Goal: Task Accomplishment & Management: Manage account settings

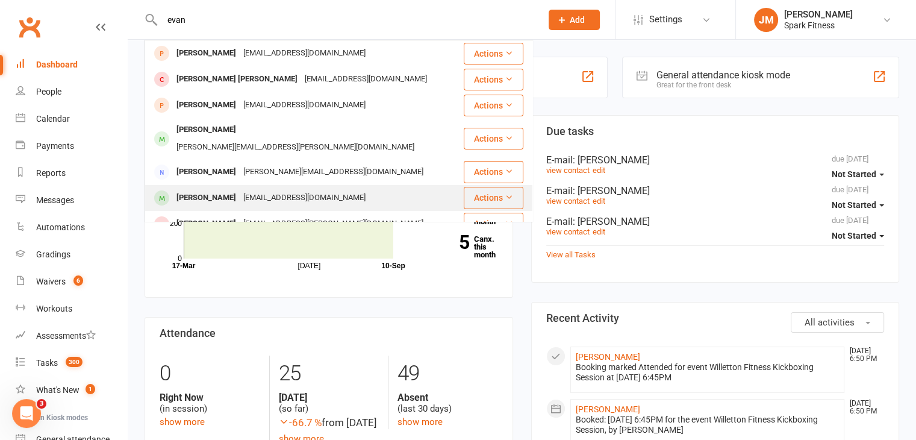
type input "evan"
click at [213, 189] on div "[PERSON_NAME]" at bounding box center [206, 197] width 67 height 17
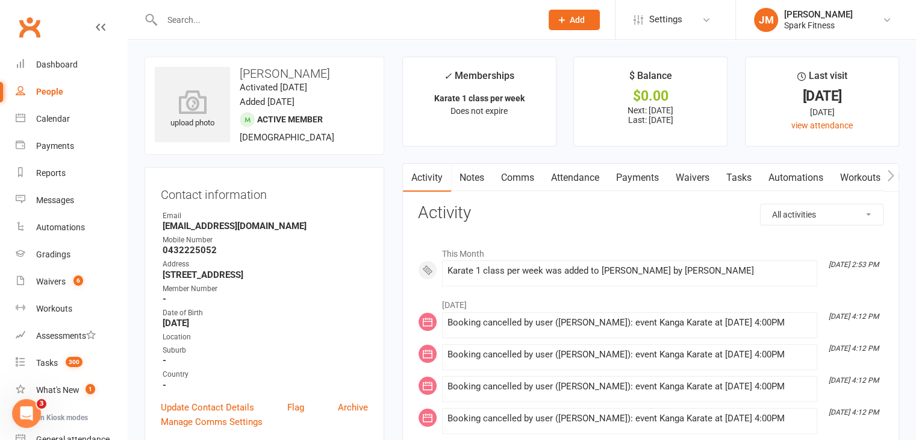
click at [640, 182] on link "Payments" at bounding box center [638, 178] width 60 height 28
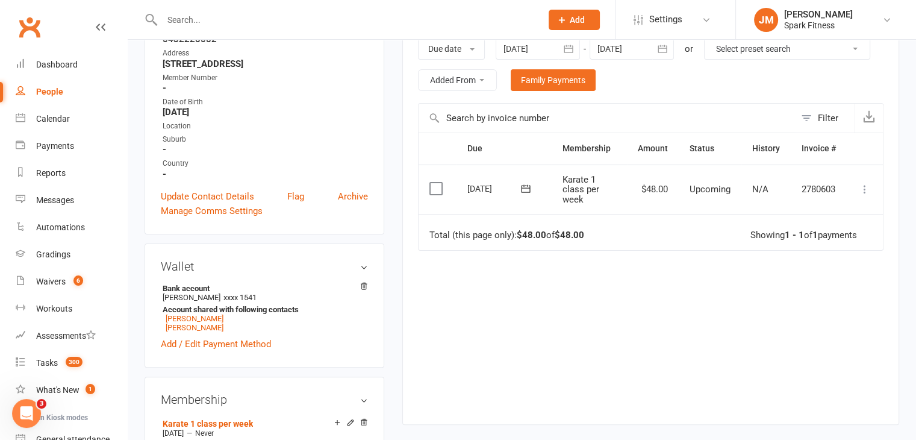
scroll to position [219, 0]
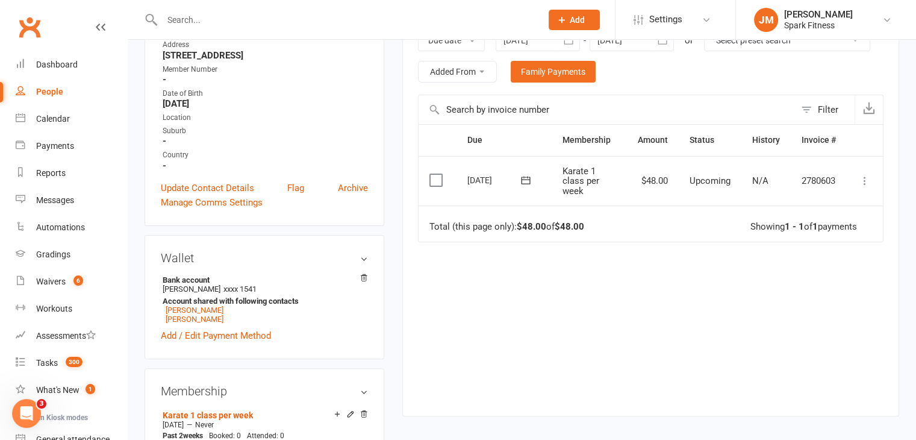
click at [863, 180] on icon at bounding box center [865, 181] width 12 height 12
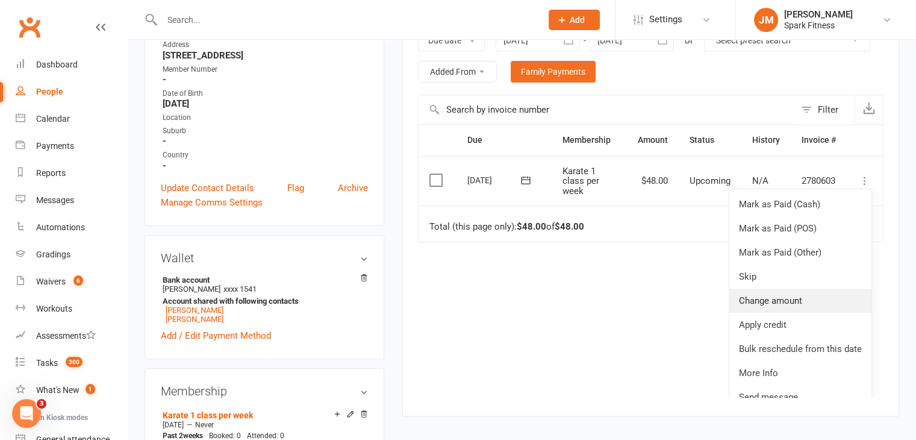
click at [749, 301] on link "Change amount" at bounding box center [800, 301] width 142 height 24
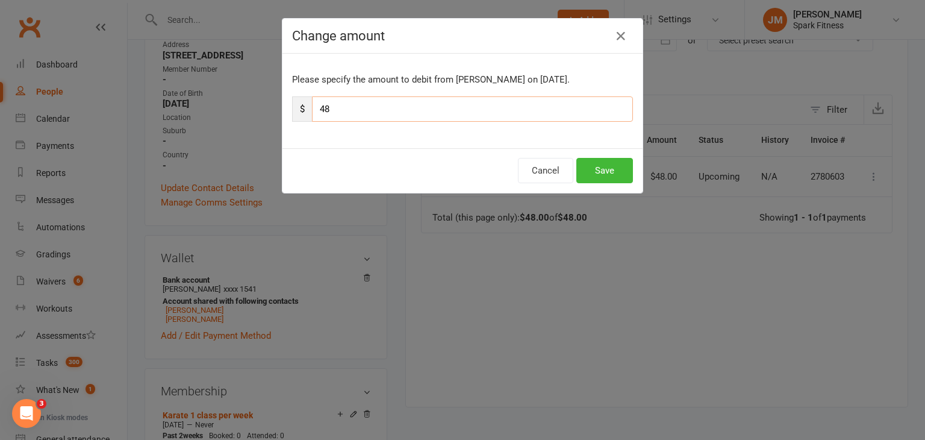
click at [375, 110] on input "48" at bounding box center [472, 108] width 321 height 25
type input "4"
type input "24"
click at [602, 173] on button "Save" at bounding box center [604, 170] width 57 height 25
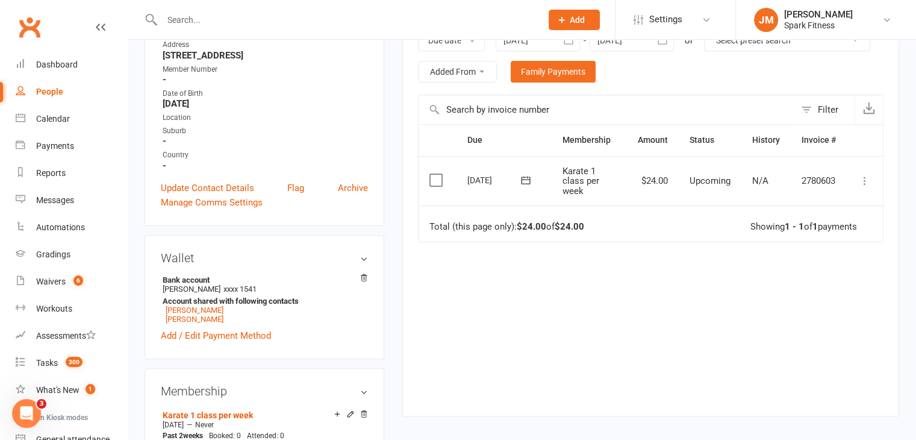
click at [859, 186] on button at bounding box center [865, 180] width 14 height 14
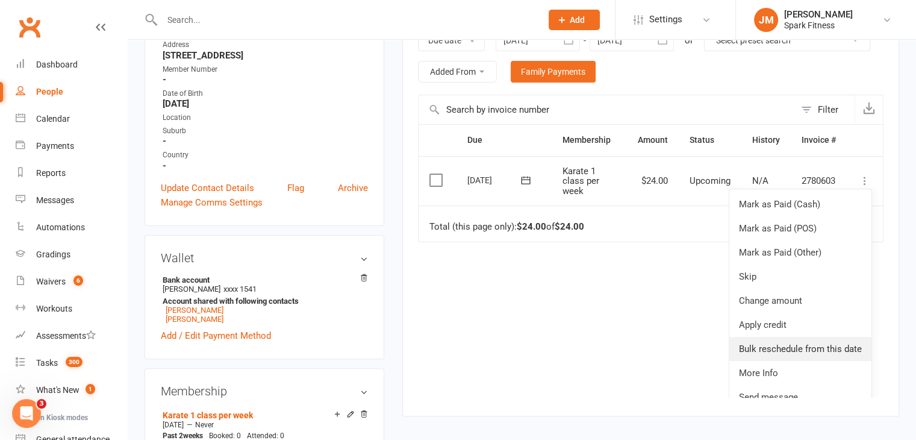
scroll to position [15, 0]
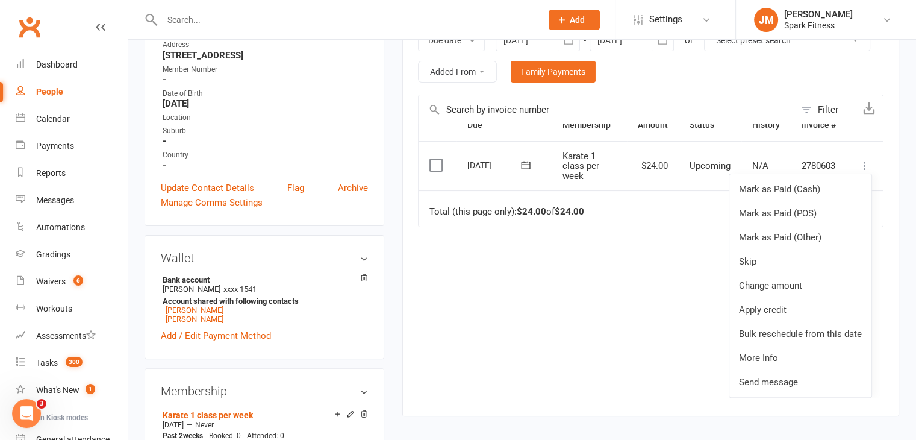
click at [673, 320] on div "Due Contact Membership Amount Status History Invoice # Select this [DATE] [PERS…" at bounding box center [651, 260] width 466 height 273
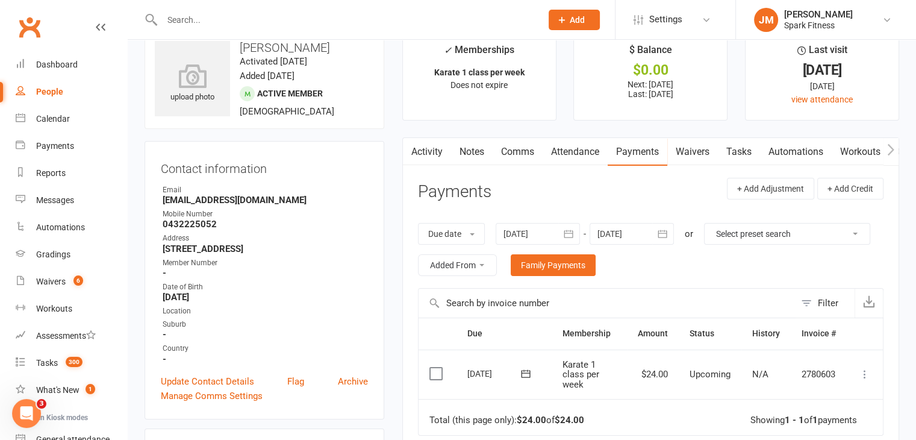
scroll to position [0, 0]
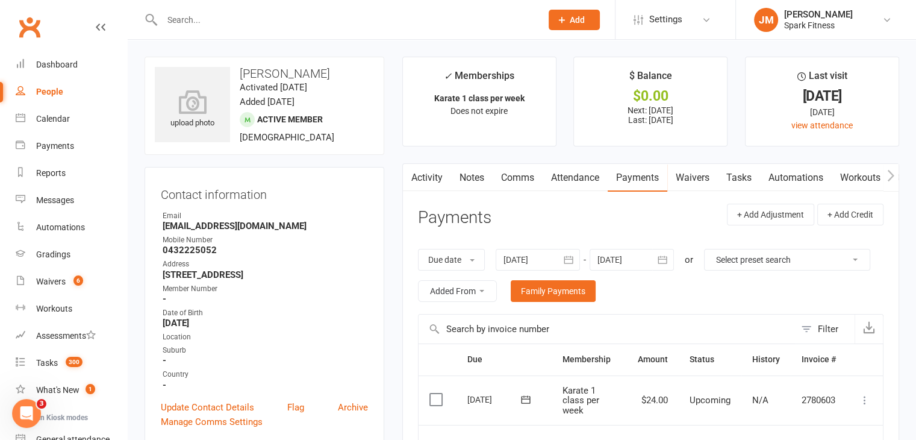
click at [222, 17] on input "text" at bounding box center [345, 19] width 375 height 17
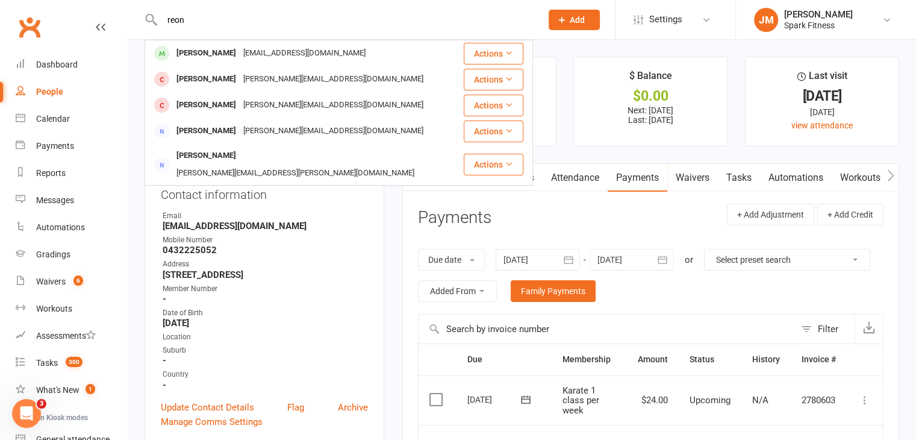
type input "reon"
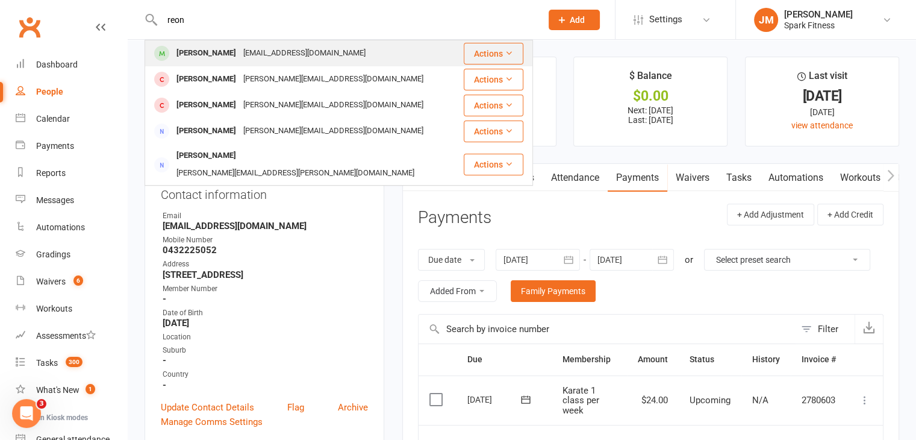
click at [257, 49] on div "[EMAIL_ADDRESS][DOMAIN_NAME]" at bounding box center [305, 53] width 130 height 17
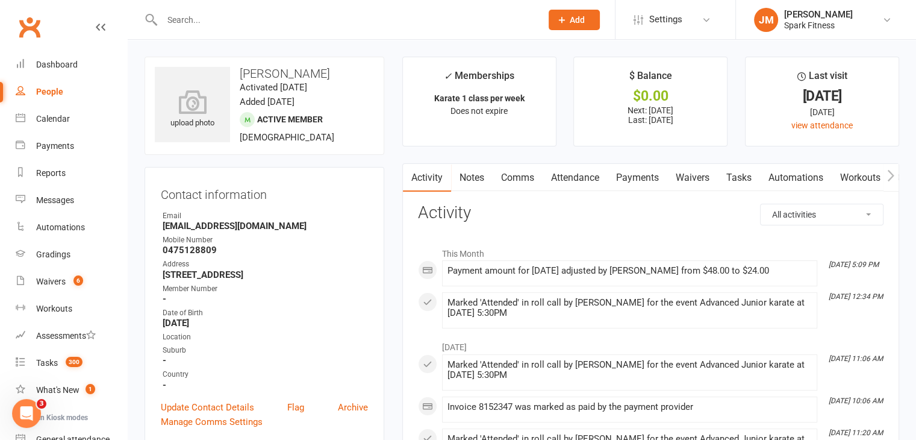
click at [634, 181] on link "Payments" at bounding box center [638, 178] width 60 height 28
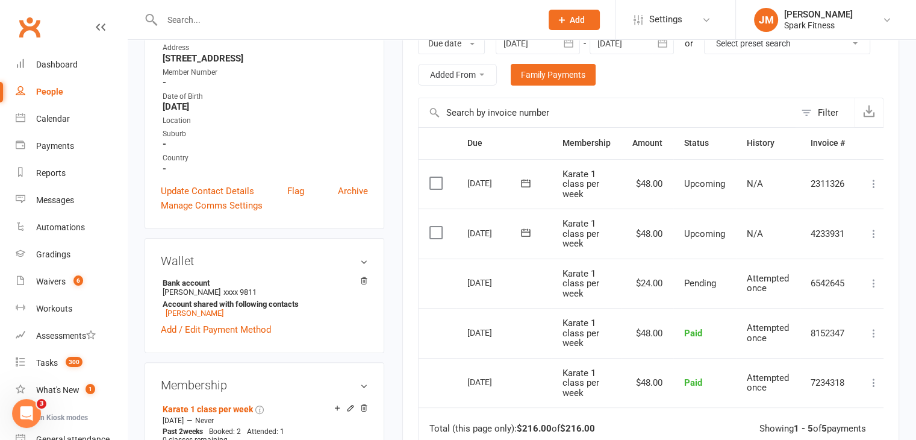
scroll to position [223, 0]
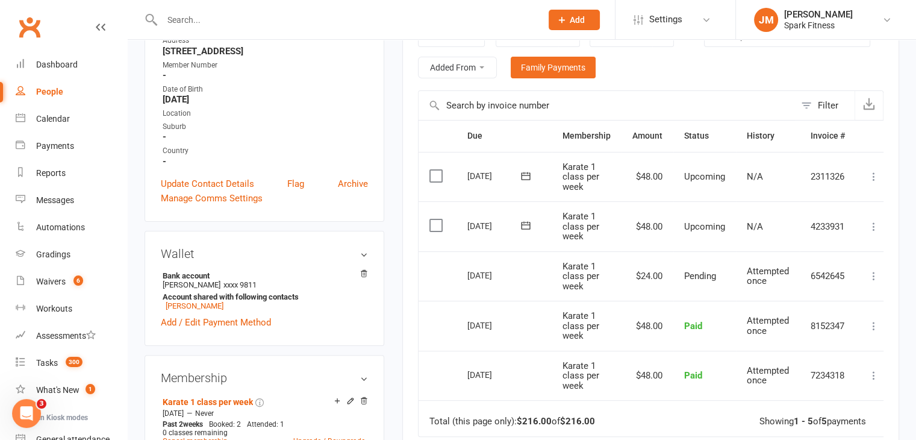
click at [875, 275] on icon at bounding box center [874, 276] width 12 height 12
click at [883, 264] on td "More Info Send message" at bounding box center [874, 276] width 36 height 50
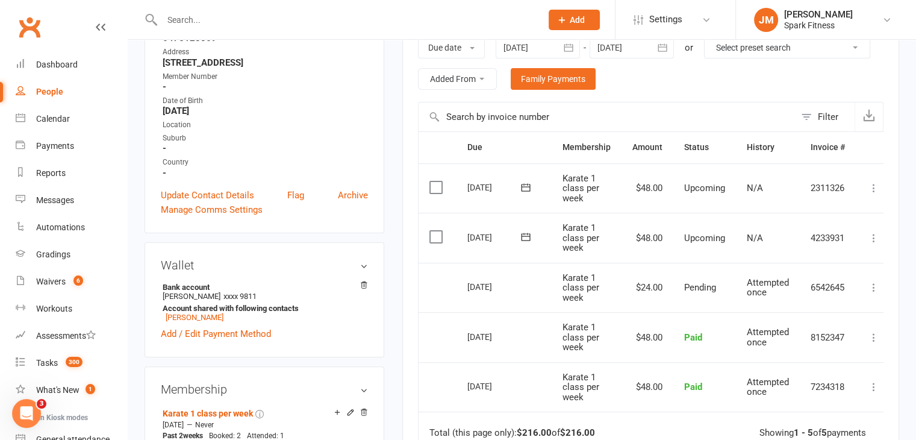
scroll to position [210, 0]
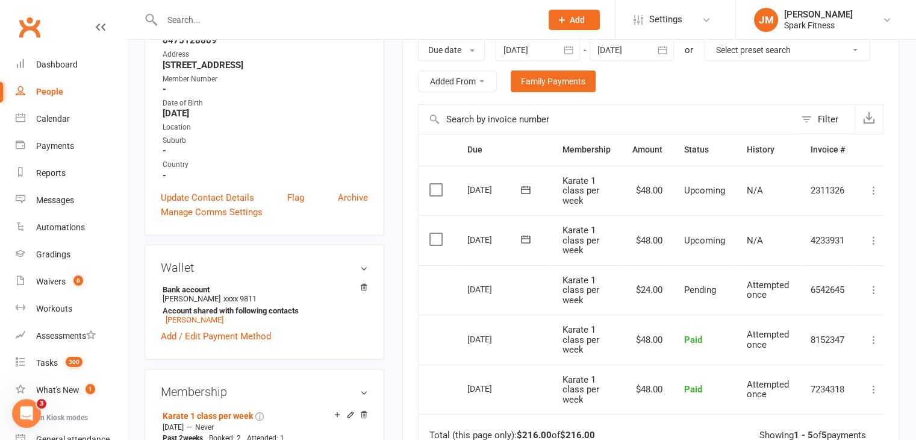
click at [867, 243] on button at bounding box center [874, 240] width 14 height 14
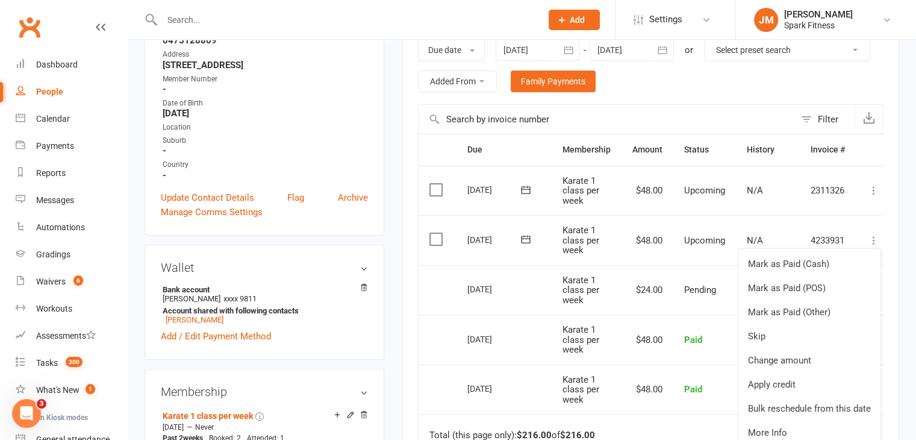
click at [690, 275] on td "Pending" at bounding box center [704, 290] width 63 height 50
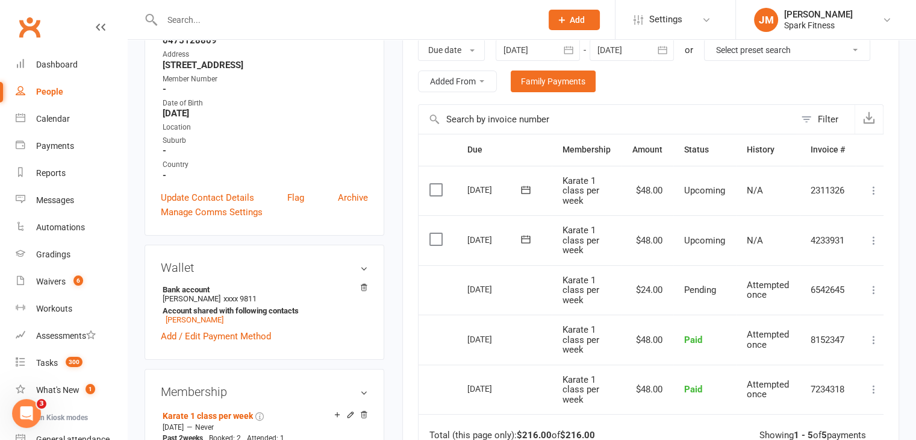
click at [875, 279] on td "More Info Send message" at bounding box center [874, 290] width 36 height 50
click at [878, 237] on icon at bounding box center [874, 240] width 12 height 12
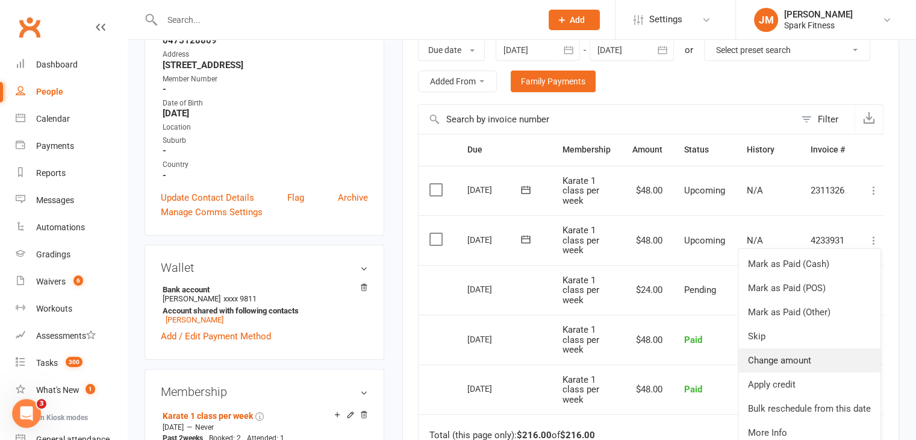
click at [778, 360] on link "Change amount" at bounding box center [809, 360] width 142 height 24
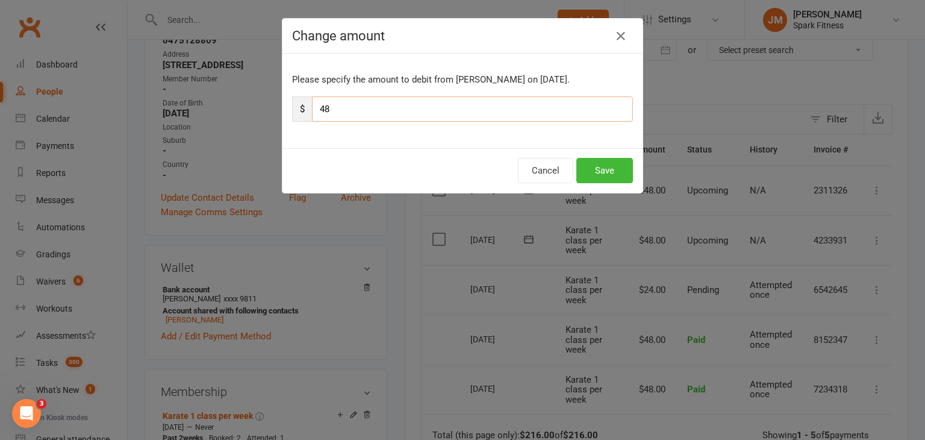
click at [357, 114] on input "48" at bounding box center [472, 108] width 321 height 25
type input "4"
type input "24"
click at [582, 158] on button "Save" at bounding box center [604, 170] width 57 height 25
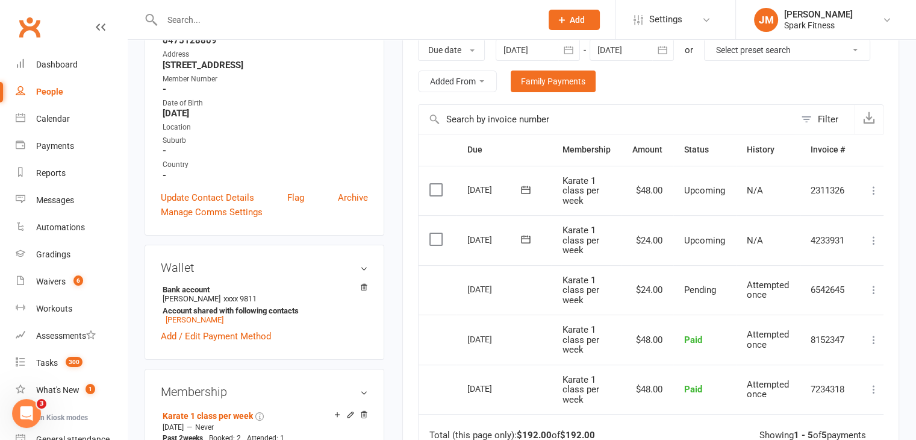
click at [201, 17] on input "text" at bounding box center [345, 19] width 375 height 17
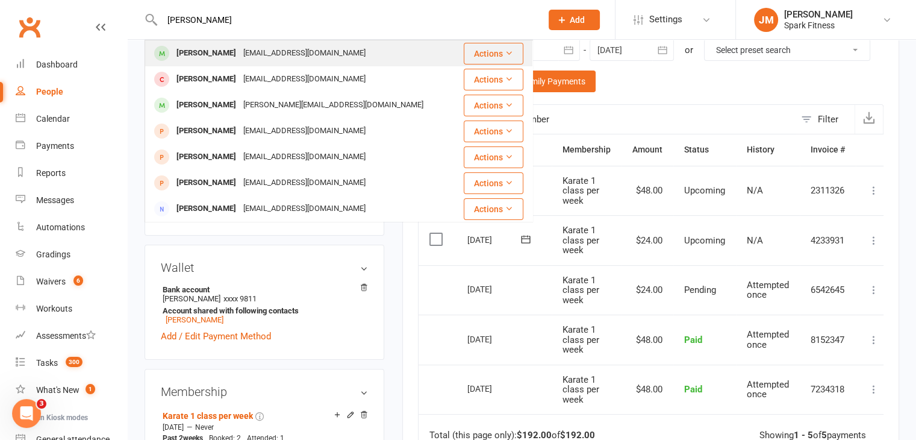
type input "[PERSON_NAME]"
click at [243, 54] on div "[EMAIL_ADDRESS][DOMAIN_NAME]" at bounding box center [305, 53] width 130 height 17
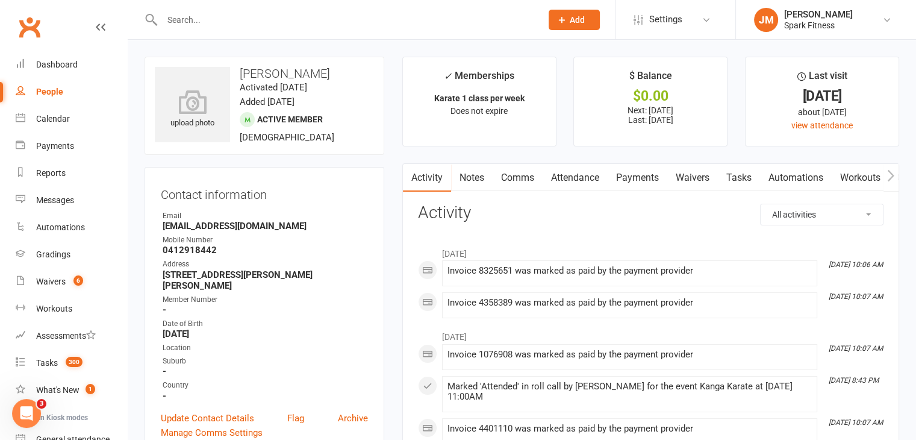
click at [652, 184] on link "Payments" at bounding box center [638, 178] width 60 height 28
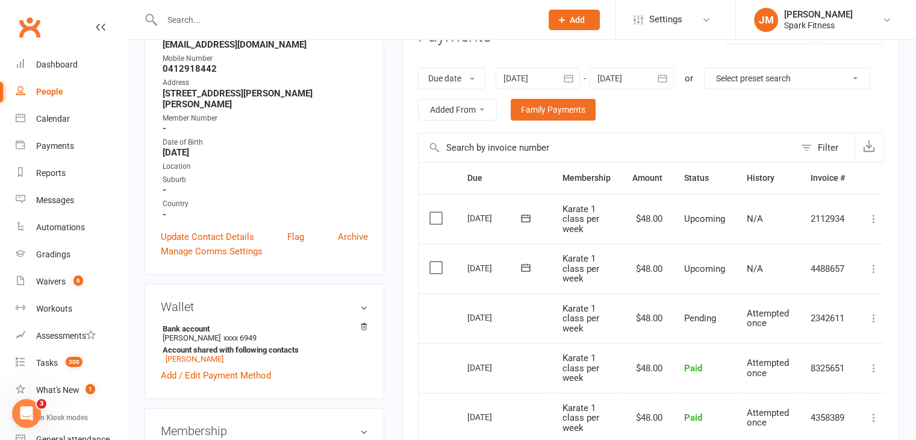
scroll to position [182, 0]
click at [879, 316] on button at bounding box center [874, 317] width 14 height 14
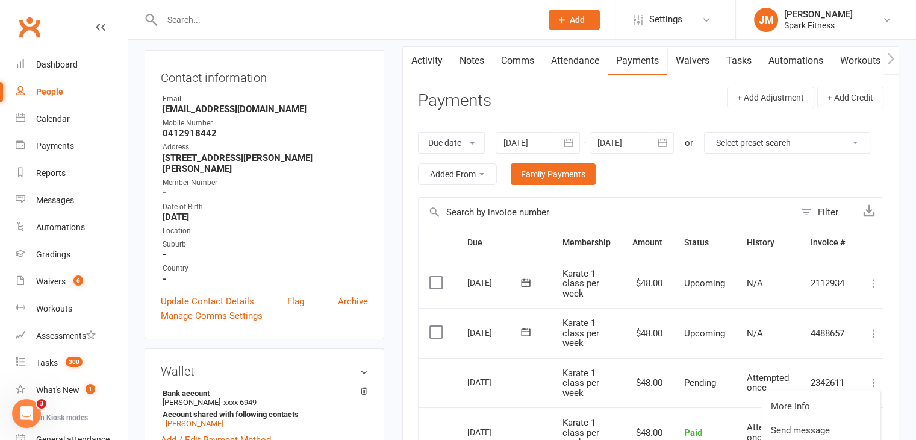
scroll to position [115, 0]
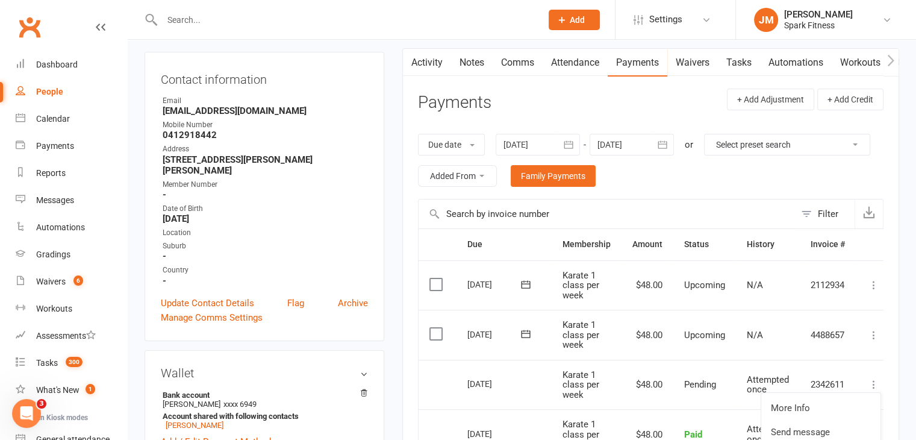
click at [522, 138] on div at bounding box center [538, 145] width 84 height 22
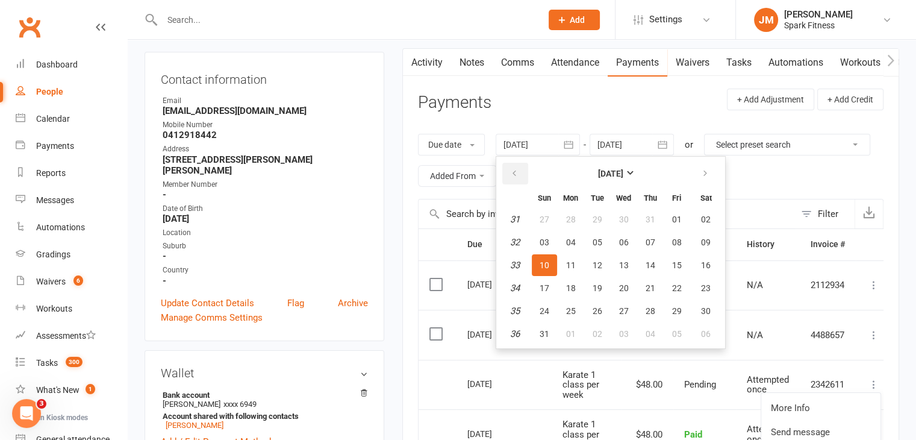
click at [510, 172] on button "button" at bounding box center [515, 174] width 26 height 22
click at [600, 225] on button "01" at bounding box center [597, 219] width 25 height 22
type input "[DATE]"
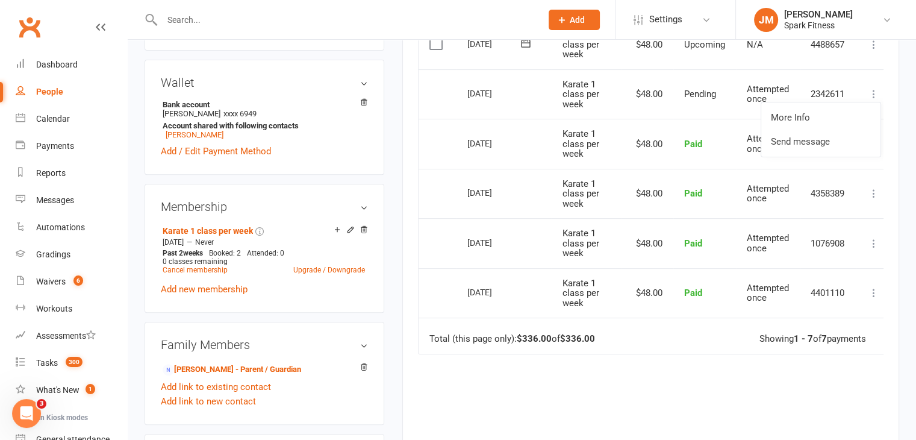
scroll to position [420, 0]
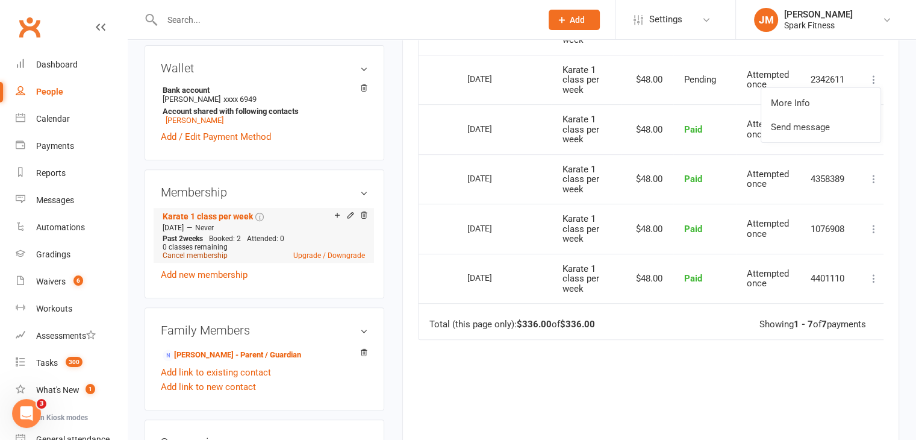
click at [215, 255] on link "Cancel membership" at bounding box center [195, 255] width 65 height 8
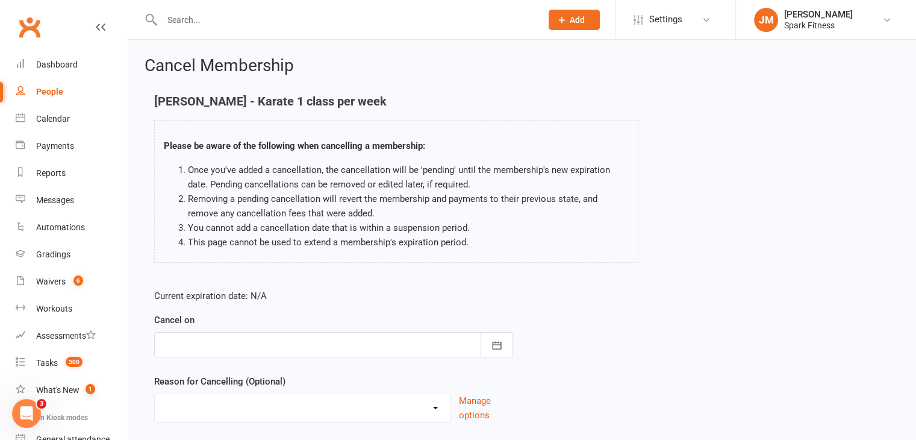
click at [313, 345] on div at bounding box center [333, 344] width 359 height 25
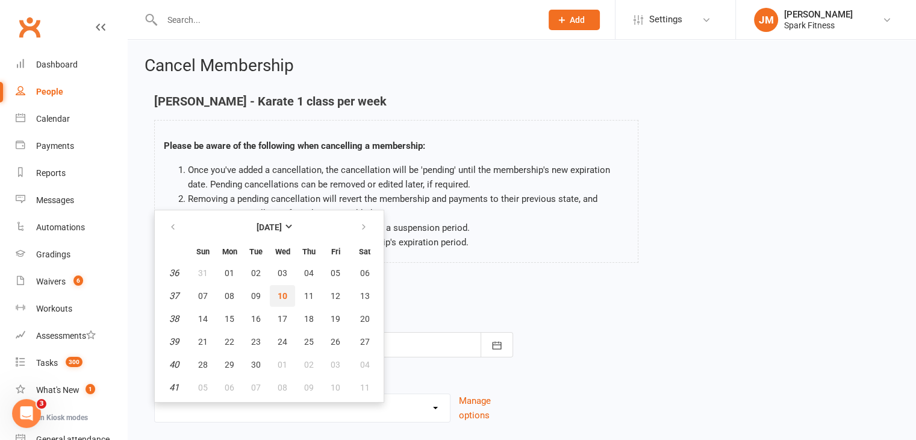
click at [275, 288] on button "10" at bounding box center [282, 296] width 25 height 22
type input "[DATE]"
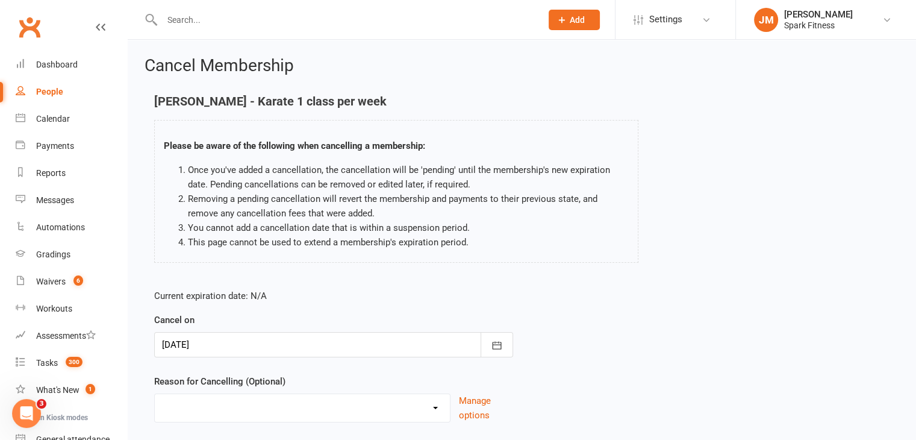
scroll to position [80, 0]
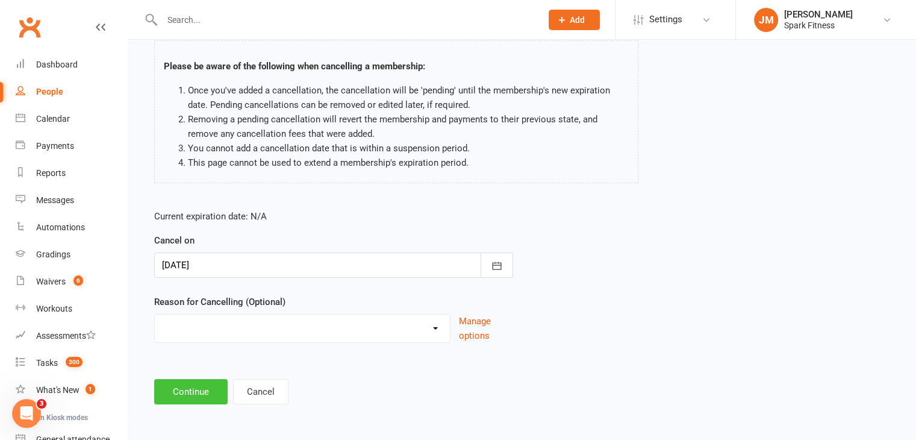
click at [183, 384] on button "Continue" at bounding box center [190, 391] width 73 height 25
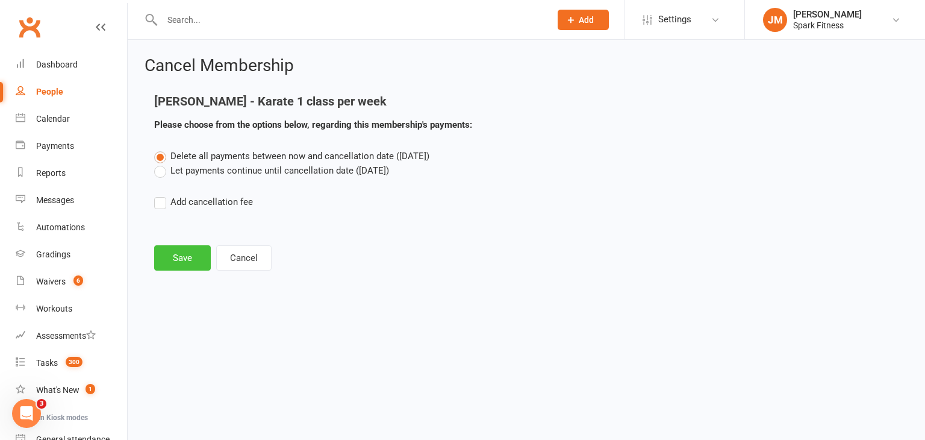
click at [176, 257] on button "Save" at bounding box center [182, 257] width 57 height 25
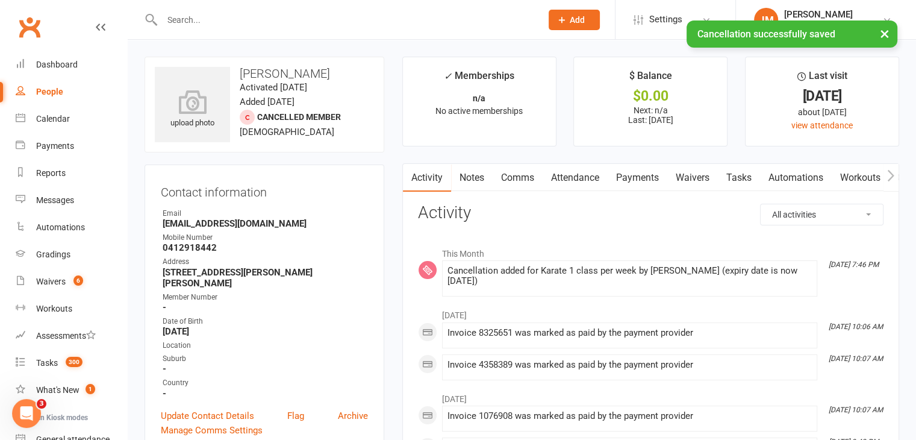
click at [639, 179] on link "Payments" at bounding box center [638, 178] width 60 height 28
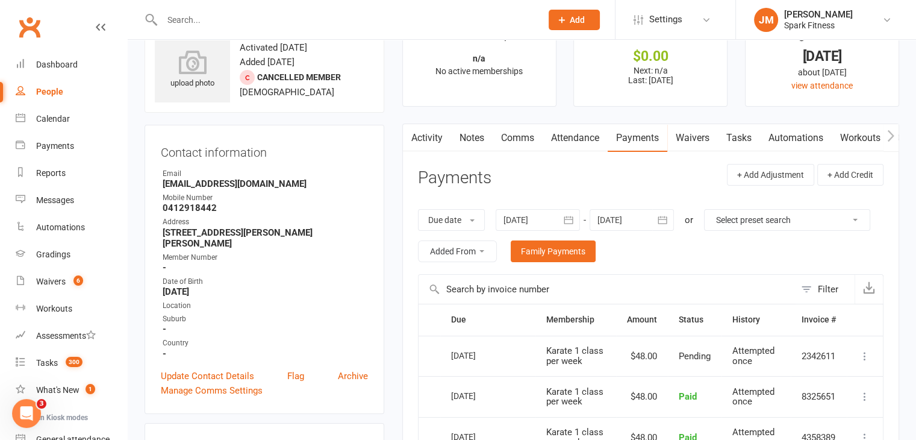
scroll to position [41, 0]
click at [241, 20] on input "text" at bounding box center [345, 19] width 375 height 17
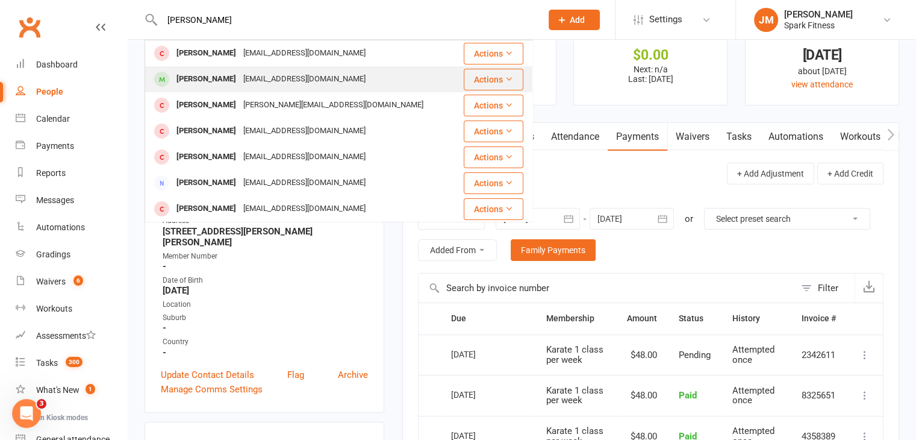
type input "[PERSON_NAME]"
click at [307, 74] on div "[EMAIL_ADDRESS][DOMAIN_NAME]" at bounding box center [305, 78] width 130 height 17
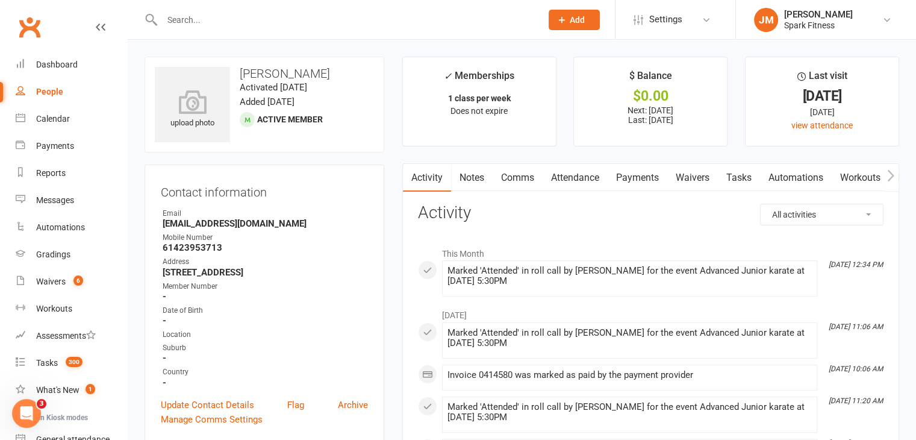
click at [658, 179] on link "Payments" at bounding box center [638, 178] width 60 height 28
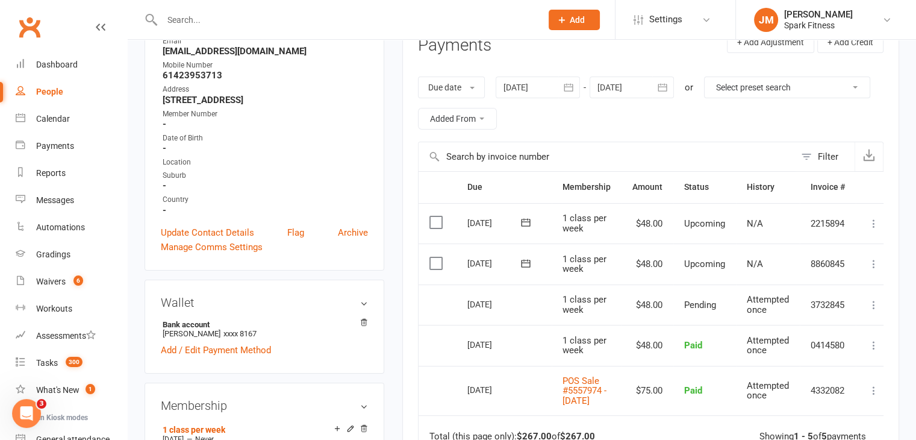
scroll to position [0, 8]
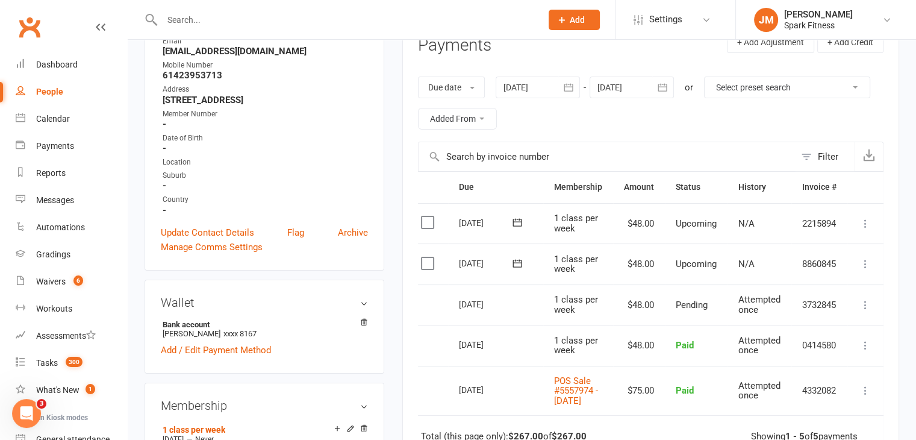
click at [865, 305] on icon at bounding box center [866, 305] width 12 height 12
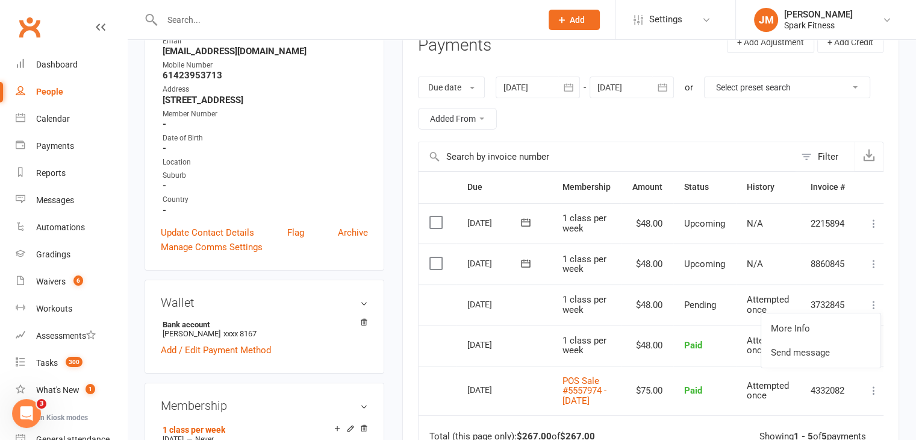
click at [749, 289] on td "Attempted once" at bounding box center [768, 304] width 64 height 41
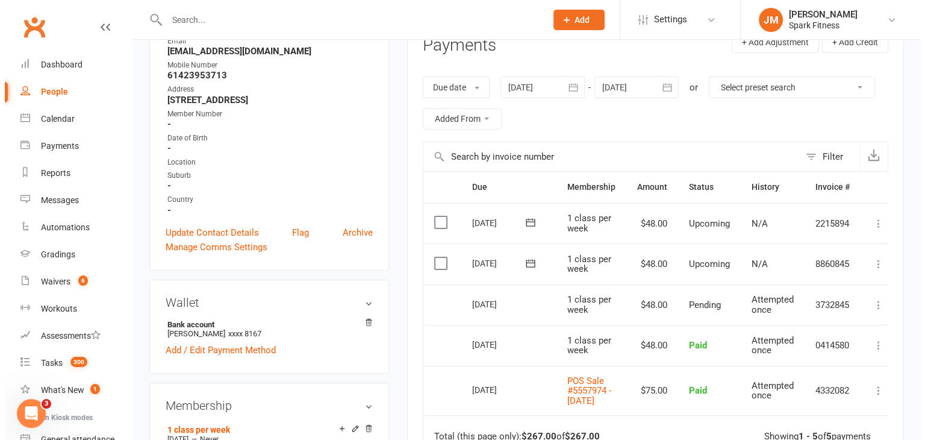
scroll to position [0, 8]
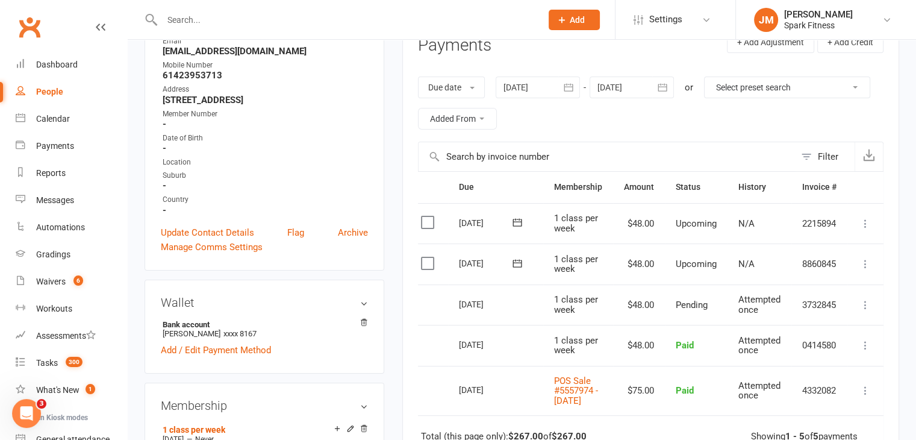
click at [860, 308] on icon at bounding box center [866, 305] width 12 height 12
click at [857, 299] on td "More Info Send message" at bounding box center [866, 304] width 36 height 41
click at [865, 263] on icon at bounding box center [866, 264] width 12 height 12
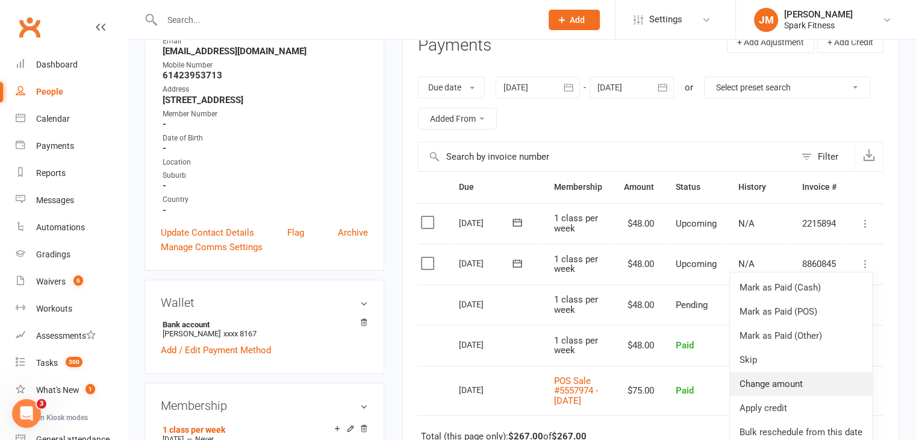
click at [769, 376] on link "Change amount" at bounding box center [801, 384] width 142 height 24
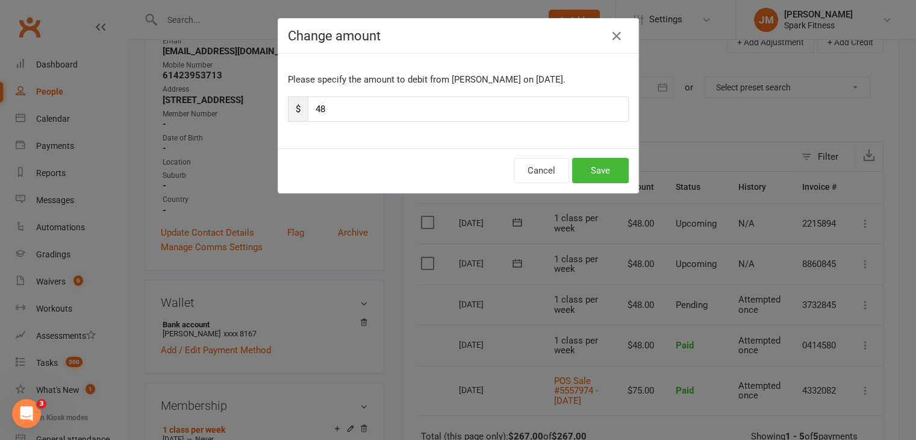
scroll to position [0, 2]
click at [338, 112] on input "48" at bounding box center [472, 108] width 321 height 25
type input "4"
type input "24"
click at [613, 160] on button "Save" at bounding box center [604, 170] width 57 height 25
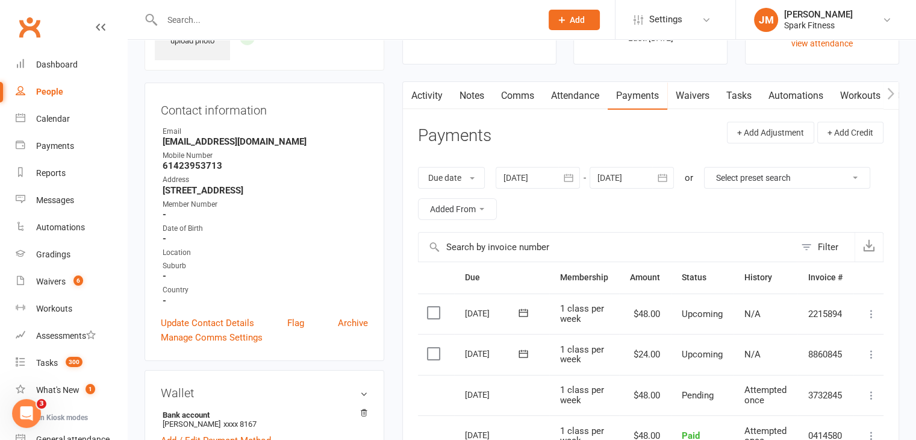
scroll to position [0, 0]
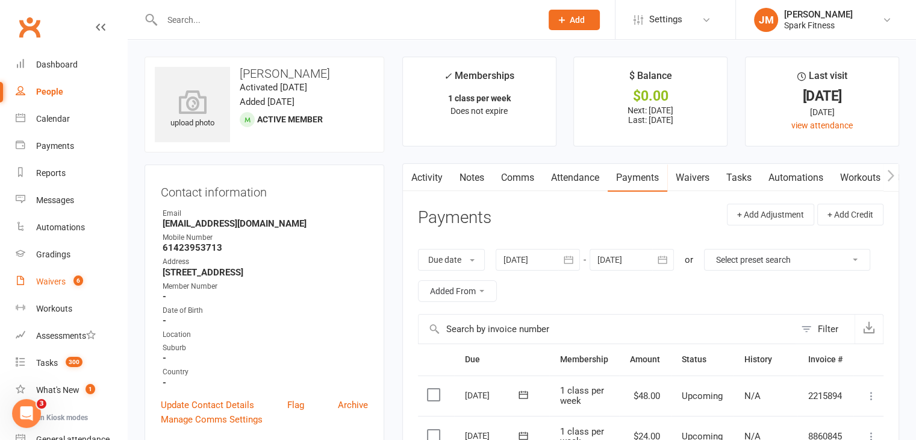
click at [71, 285] on count-badge "6" at bounding box center [75, 281] width 16 height 10
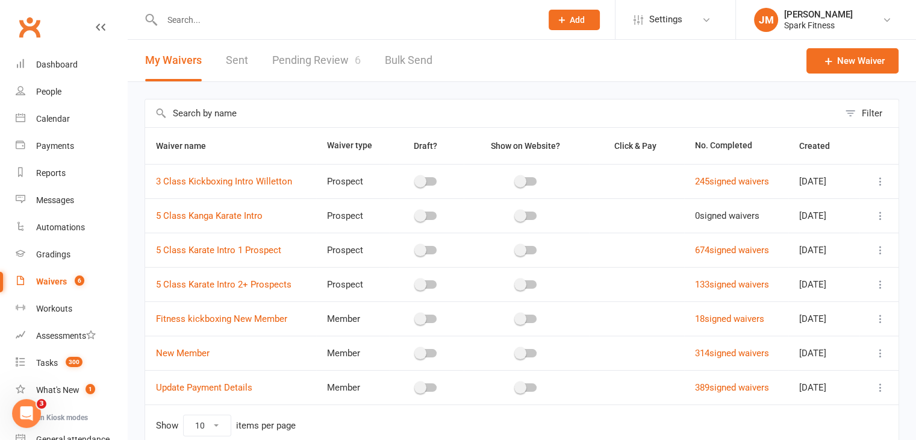
click at [316, 61] on link "Pending Review 6" at bounding box center [316, 61] width 89 height 42
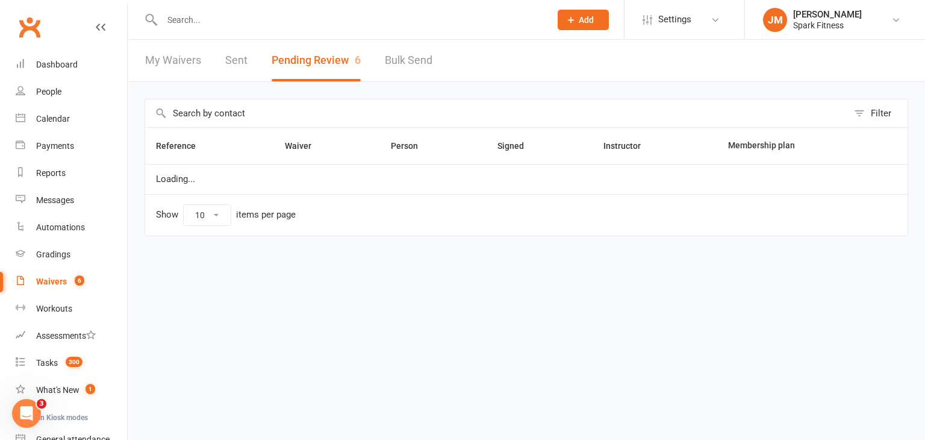
select select "50"
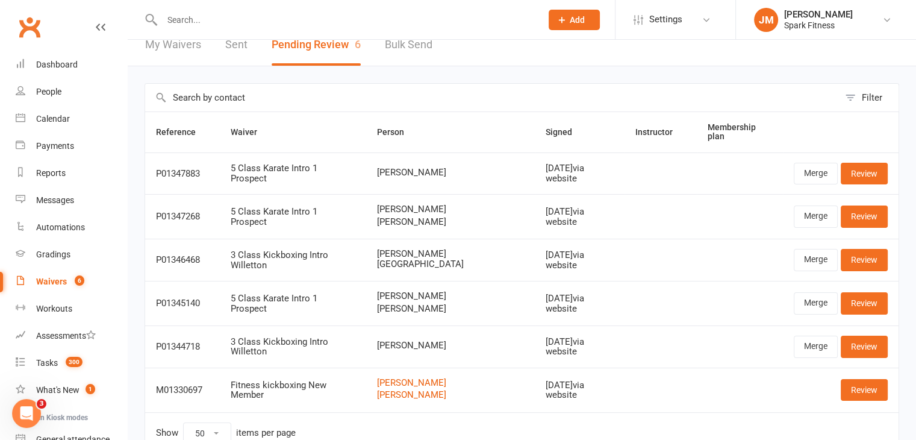
scroll to position [16, 0]
click at [863, 175] on link "Review" at bounding box center [864, 173] width 47 height 22
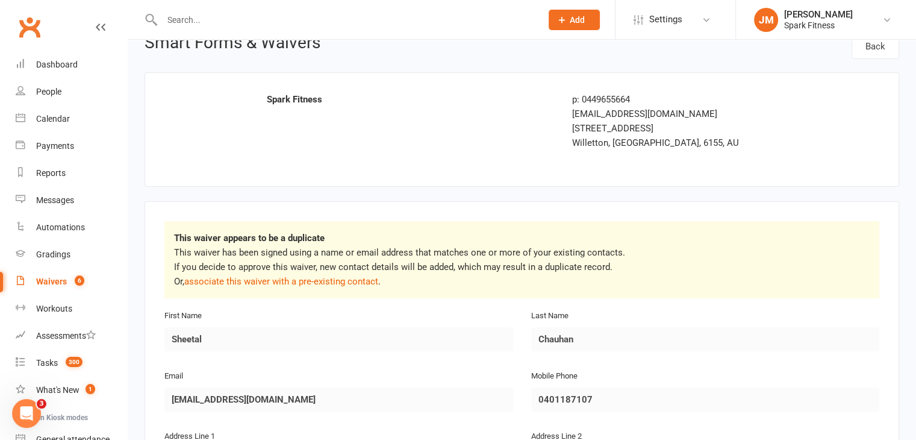
scroll to position [53, 0]
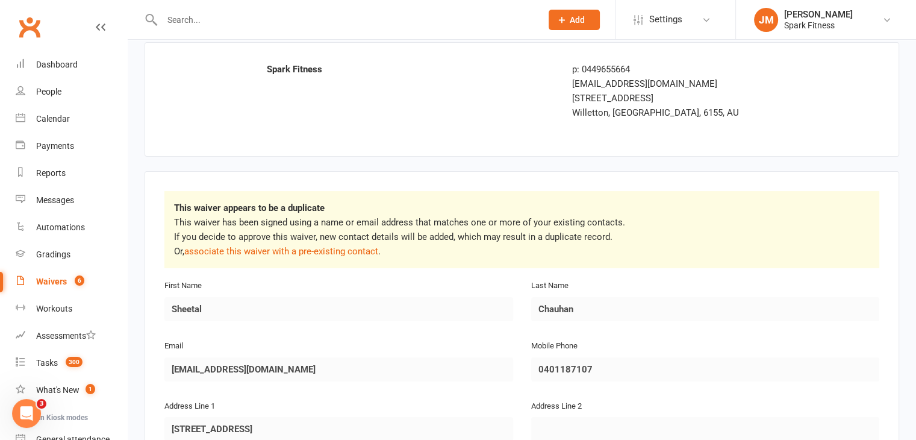
click at [195, 17] on input "text" at bounding box center [345, 19] width 375 height 17
paste input "[EMAIL_ADDRESS][DOMAIN_NAME]"
type input "[EMAIL_ADDRESS][DOMAIN_NAME]"
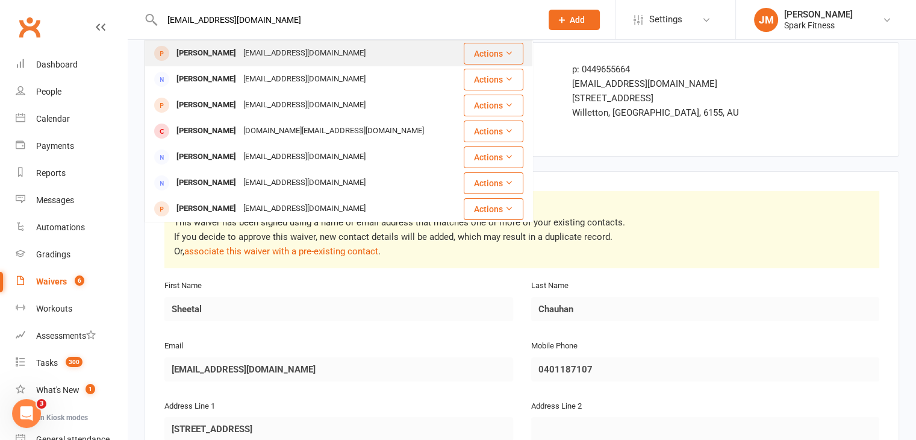
click at [272, 58] on div "[EMAIL_ADDRESS][DOMAIN_NAME]" at bounding box center [305, 53] width 130 height 17
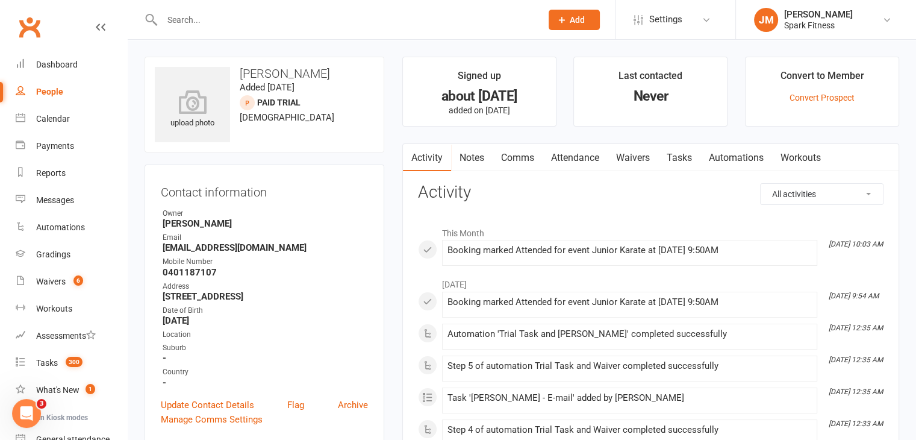
click at [576, 163] on link "Attendance" at bounding box center [575, 158] width 65 height 28
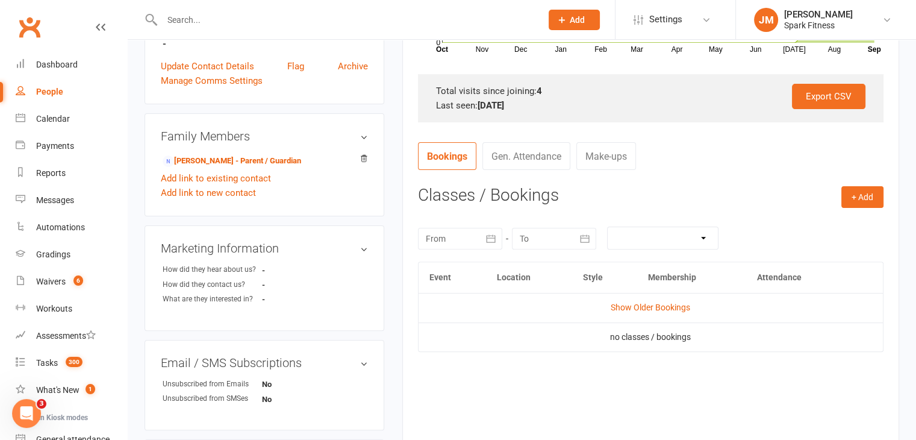
scroll to position [339, 0]
click at [64, 286] on div "Waivers" at bounding box center [51, 281] width 30 height 10
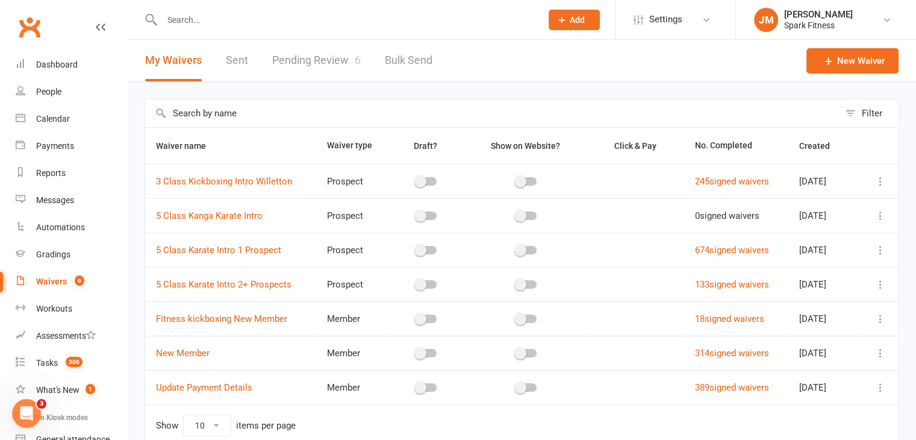
click at [301, 72] on link "Pending Review 6" at bounding box center [316, 61] width 89 height 42
select select "50"
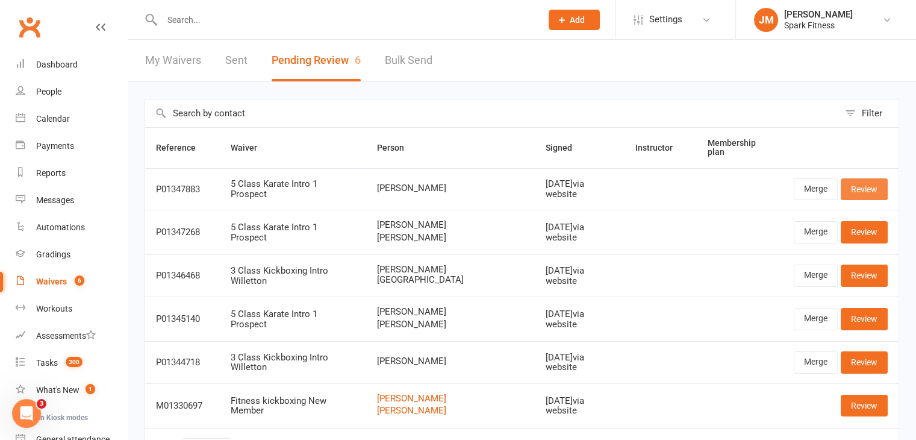
click at [854, 192] on link "Review" at bounding box center [864, 189] width 47 height 22
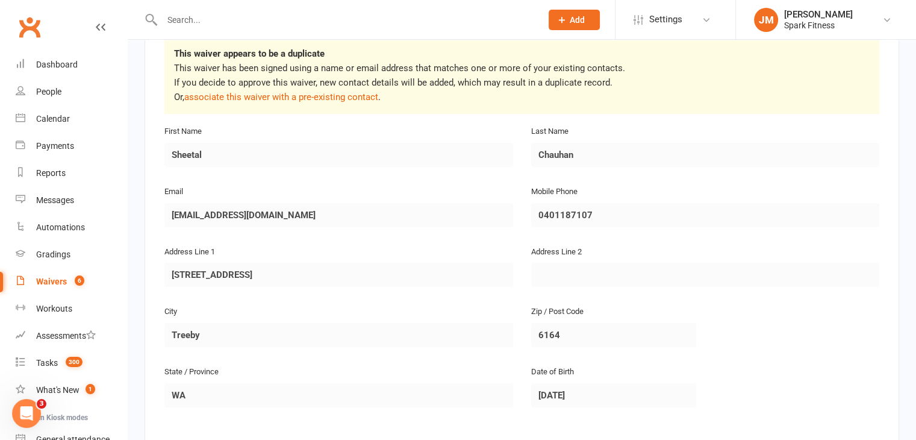
scroll to position [207, 0]
click at [141, 208] on div "Smart Forms & Waivers Back Spark Fitness p: 0449655664 [EMAIL_ADDRESS][DOMAIN_N…" at bounding box center [522, 347] width 788 height 1028
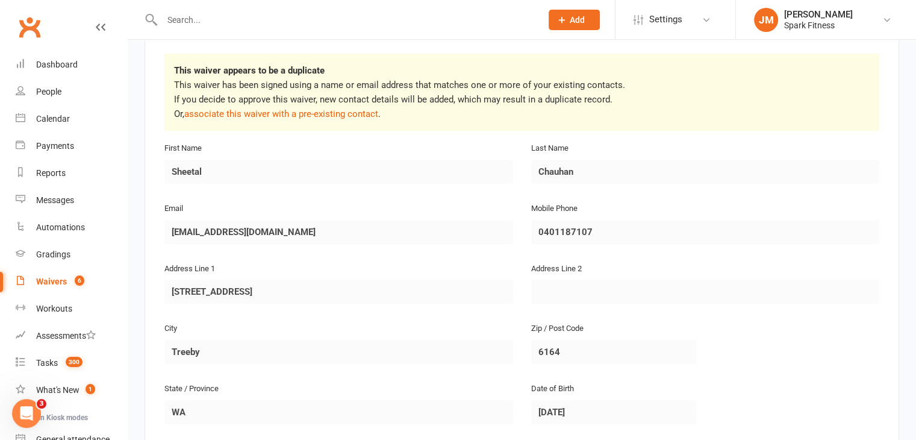
select select "50"
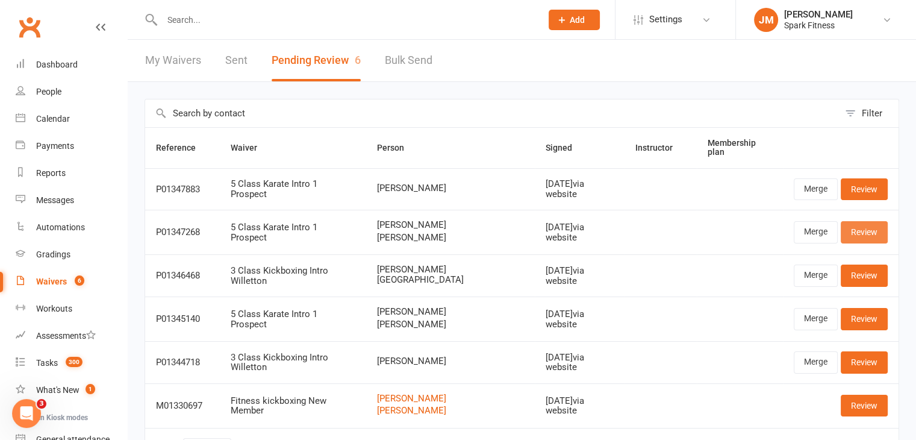
click at [872, 228] on link "Review" at bounding box center [864, 232] width 47 height 22
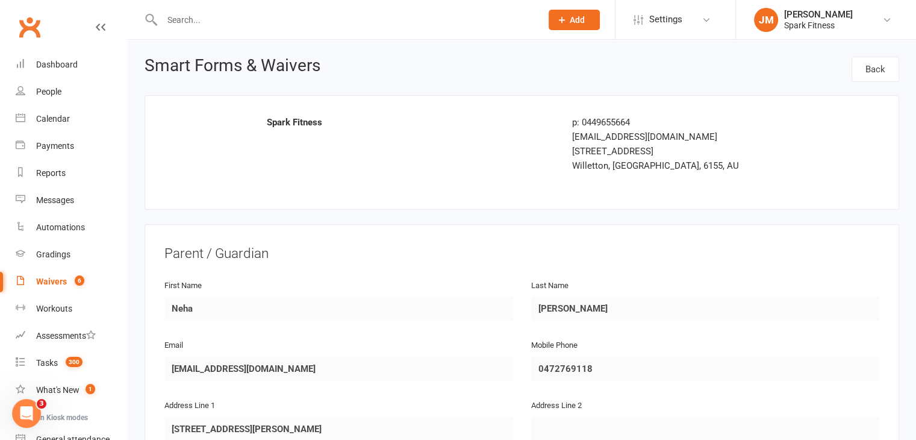
scroll to position [46, 0]
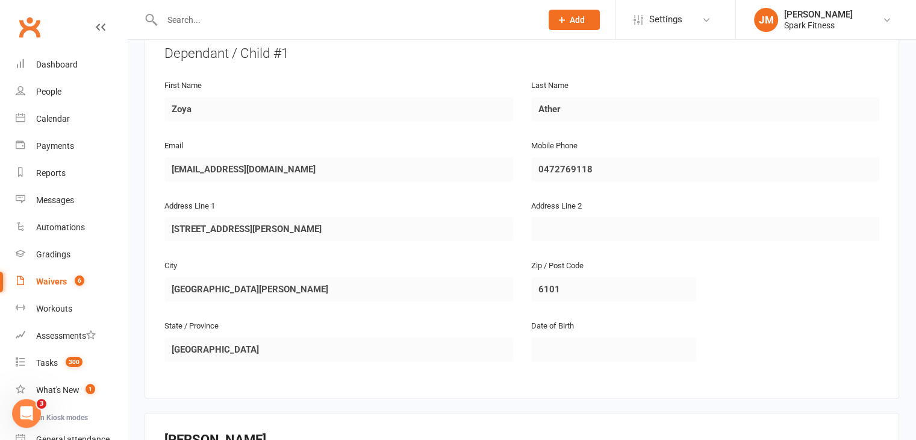
scroll to position [625, 0]
click at [65, 283] on div "Waivers" at bounding box center [51, 281] width 31 height 10
